Goal: Find specific page/section: Find specific page/section

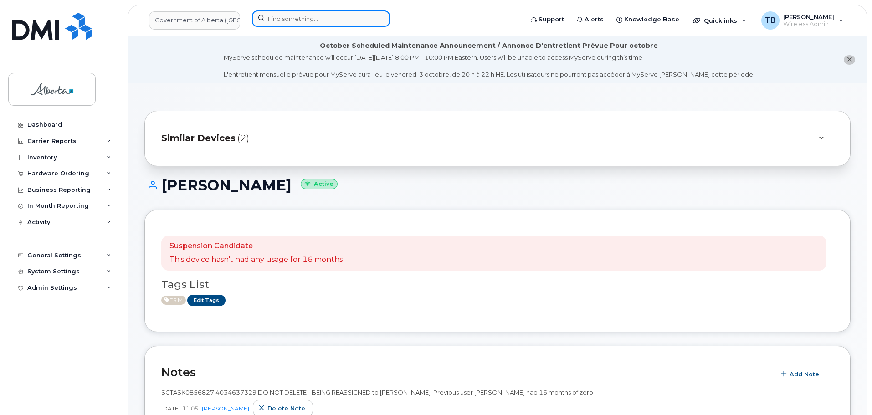
scroll to position [137, 0]
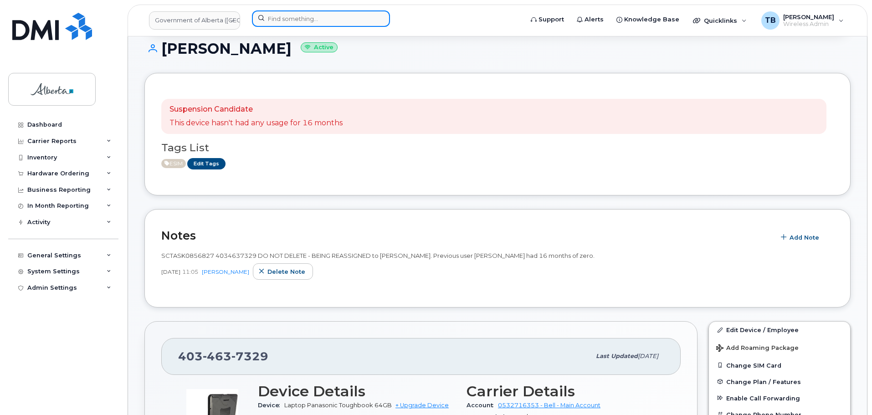
drag, startPoint x: 0, startPoint y: 0, endPoint x: 283, endPoint y: 26, distance: 283.8
click at [283, 26] on input at bounding box center [321, 18] width 138 height 16
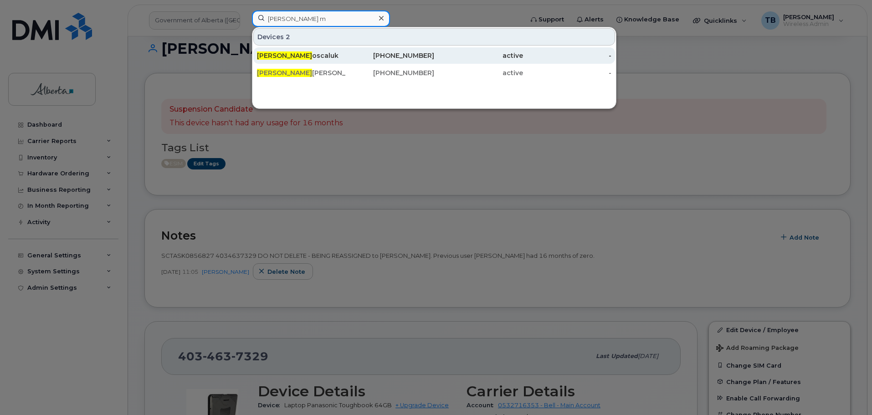
type input "[PERSON_NAME] m"
click at [296, 57] on div "[PERSON_NAME] M oscaluk" at bounding box center [301, 55] width 89 height 9
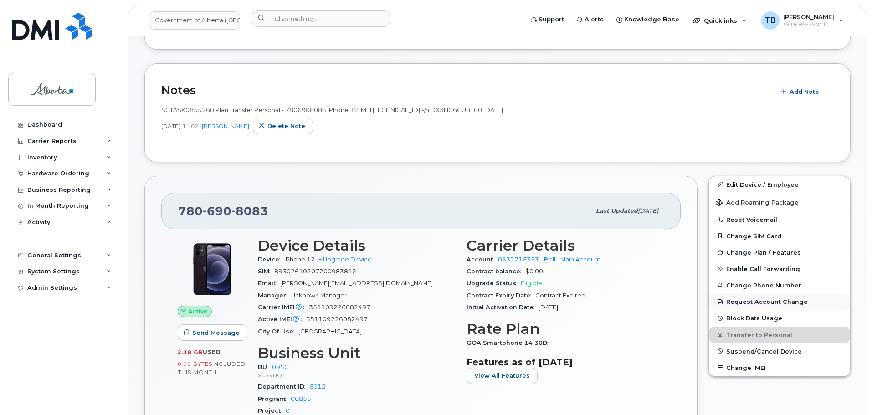
scroll to position [228, 0]
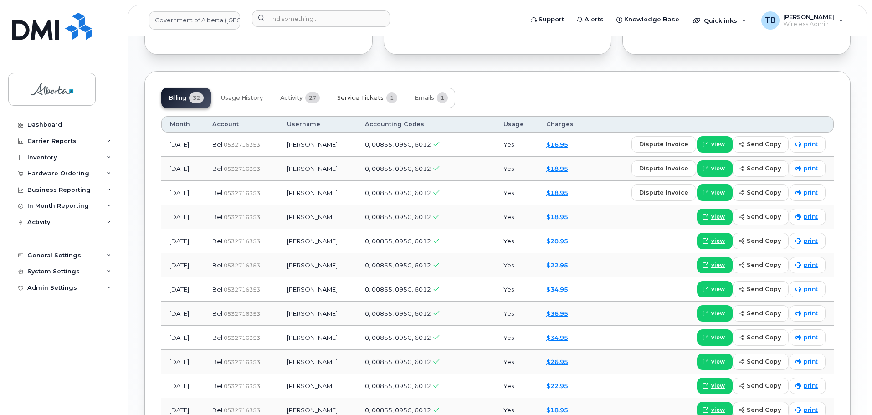
click at [349, 98] on span "Service Tickets" at bounding box center [360, 97] width 46 height 7
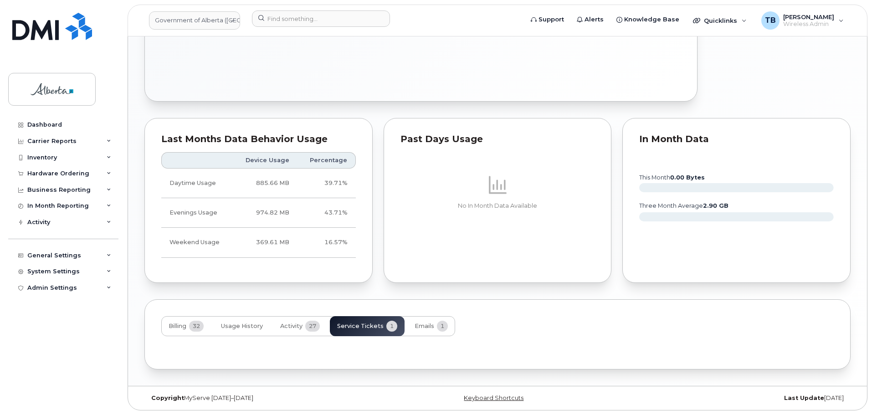
scroll to position [632, 0]
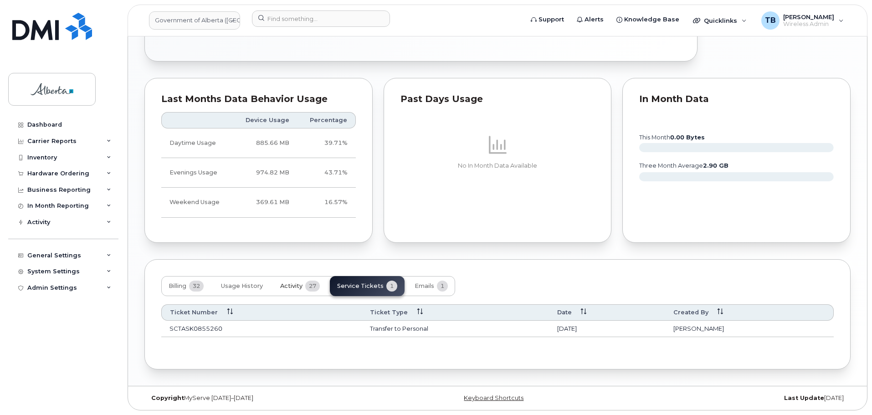
click at [294, 283] on span "Activity" at bounding box center [291, 286] width 22 height 7
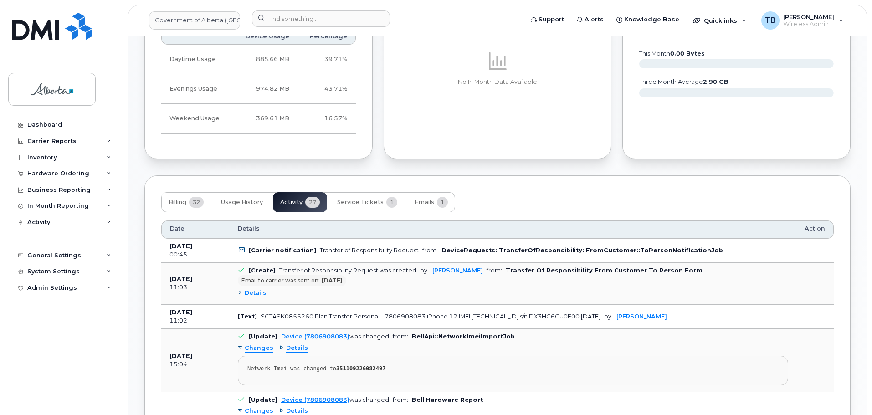
scroll to position [723, 0]
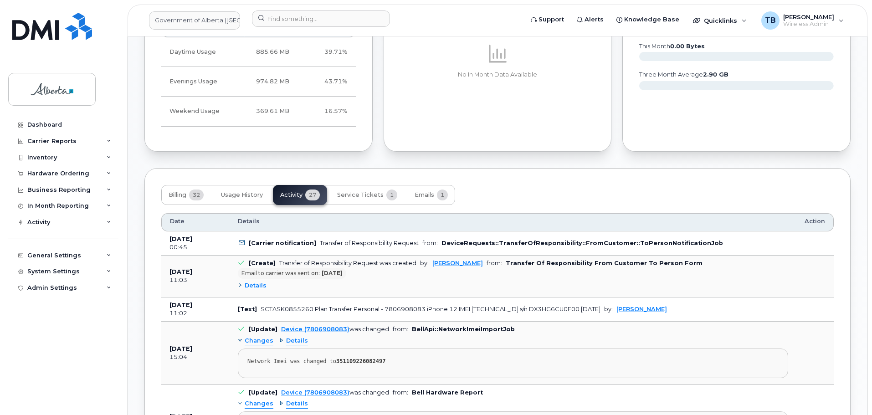
click at [254, 287] on span "Details" at bounding box center [256, 286] width 22 height 9
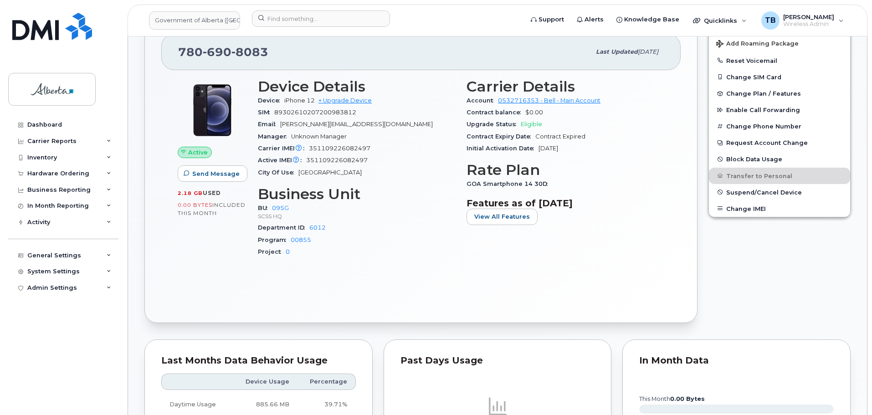
scroll to position [359, 0]
